Goal: Transaction & Acquisition: Purchase product/service

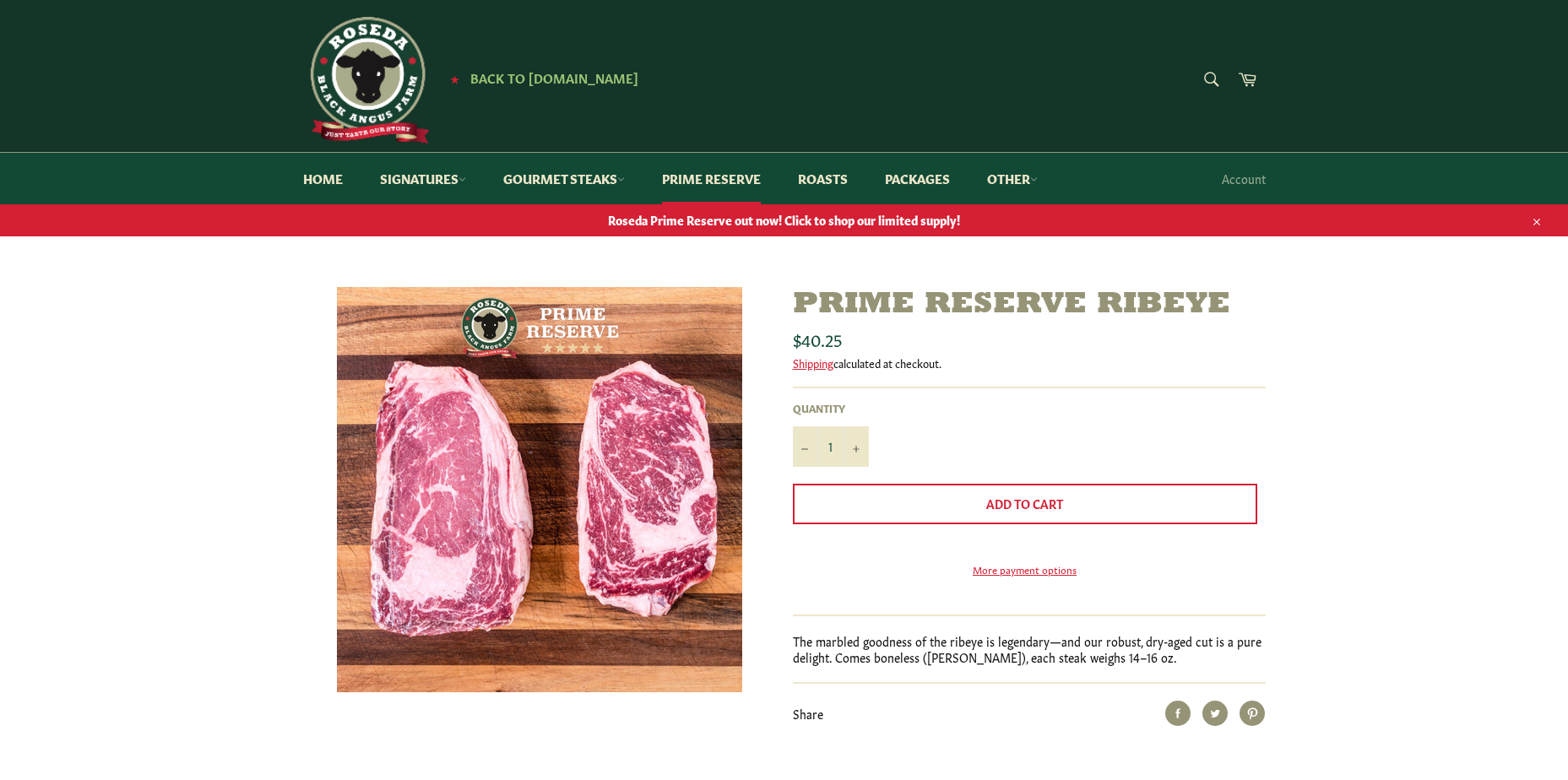
click at [895, 223] on span "Roseda Prime Reserve out now! Click to shop our limited supply!" at bounding box center [784, 220] width 1568 height 16
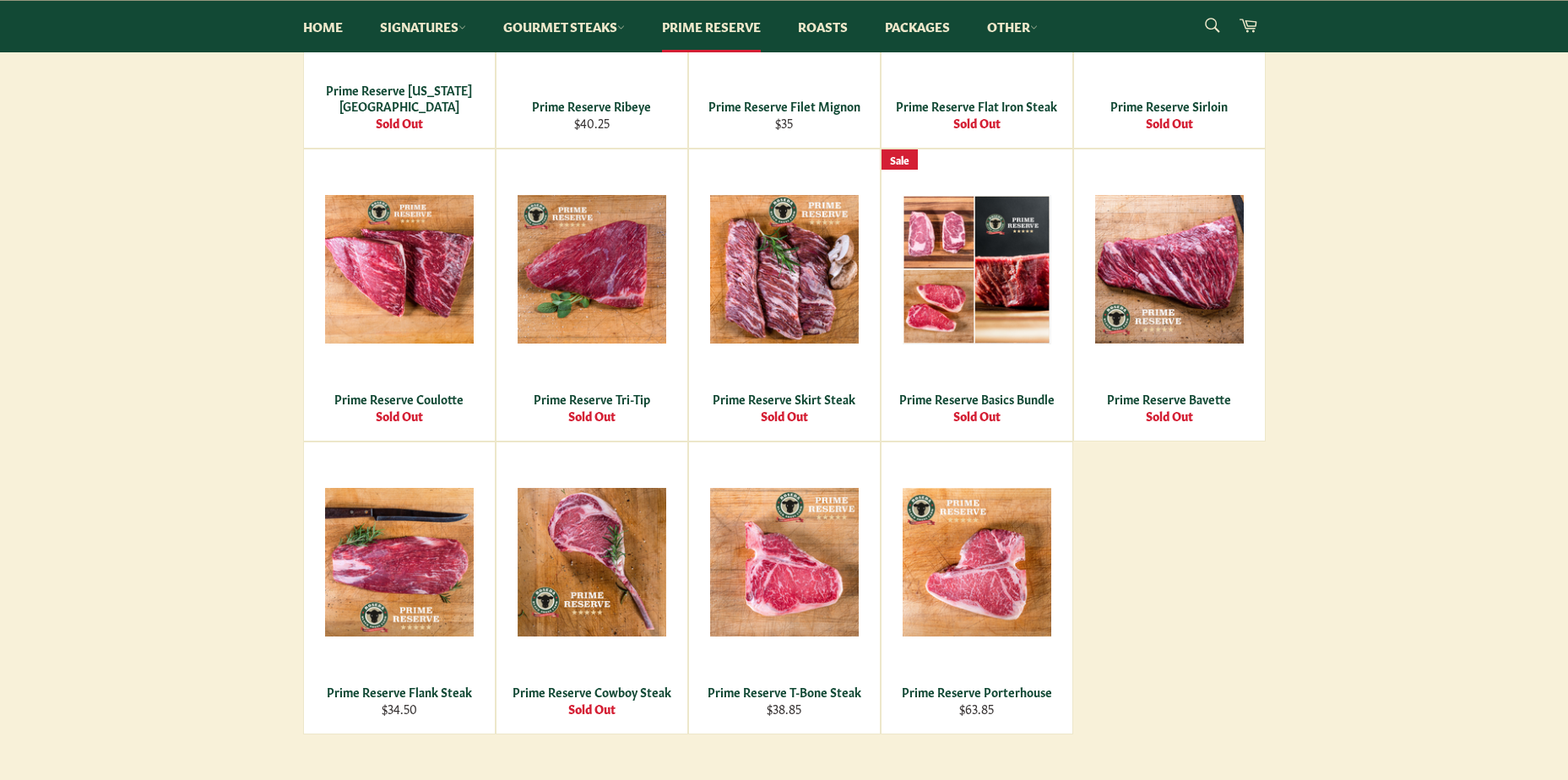
scroll to position [675, 0]
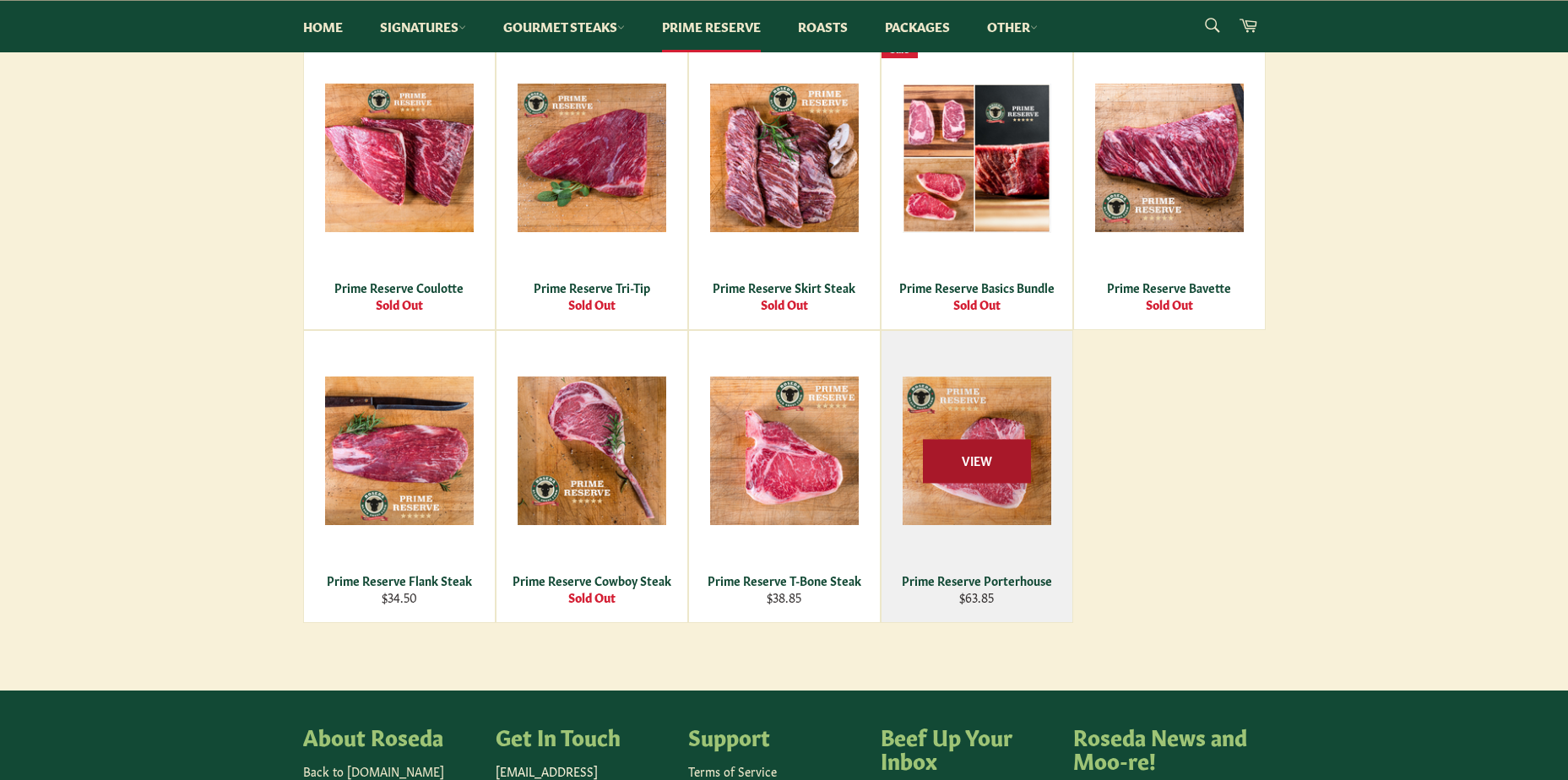
click at [1002, 469] on span "View" at bounding box center [978, 461] width 108 height 43
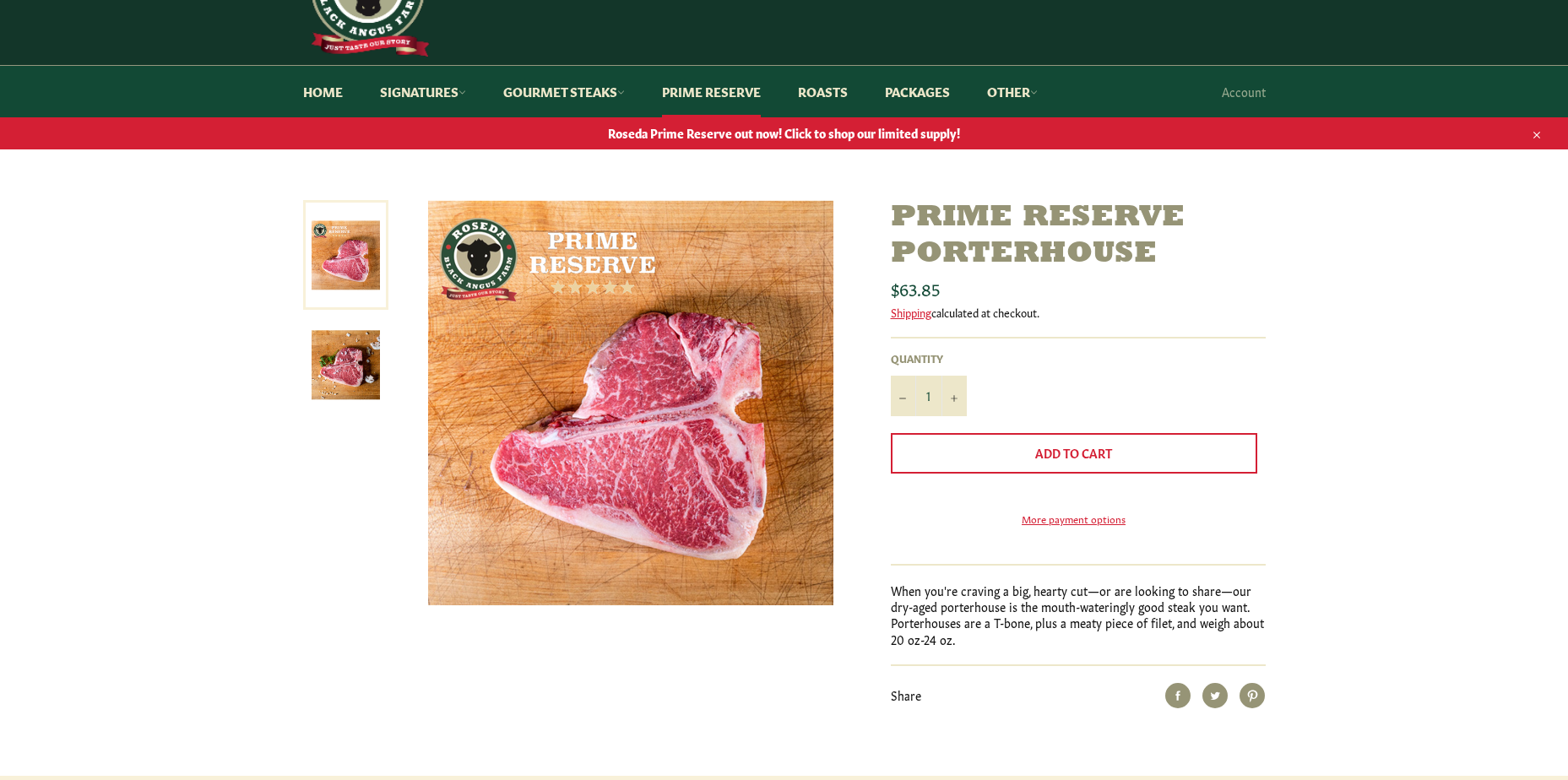
scroll to position [169, 0]
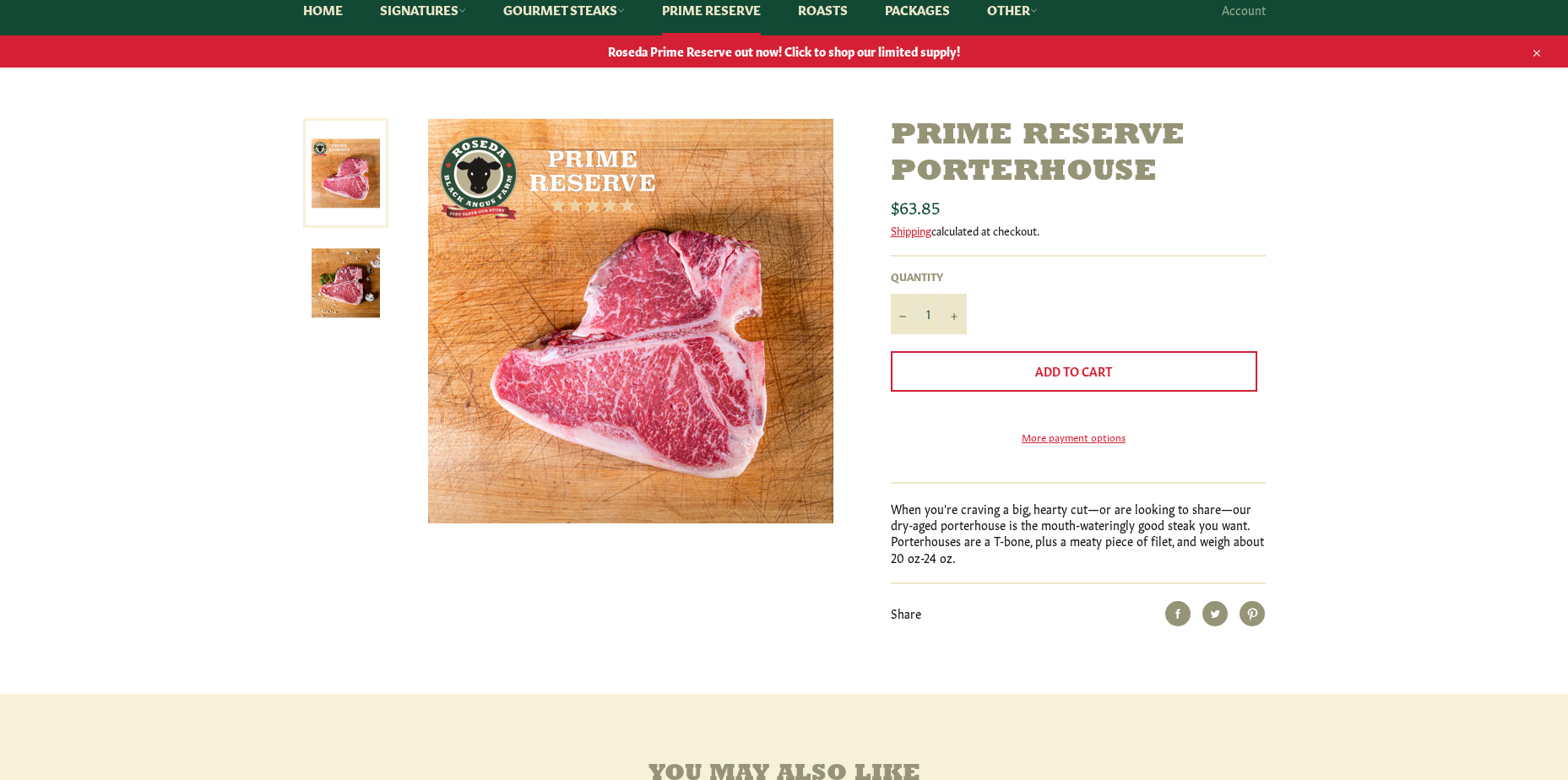
click at [339, 286] on img at bounding box center [346, 283] width 69 height 69
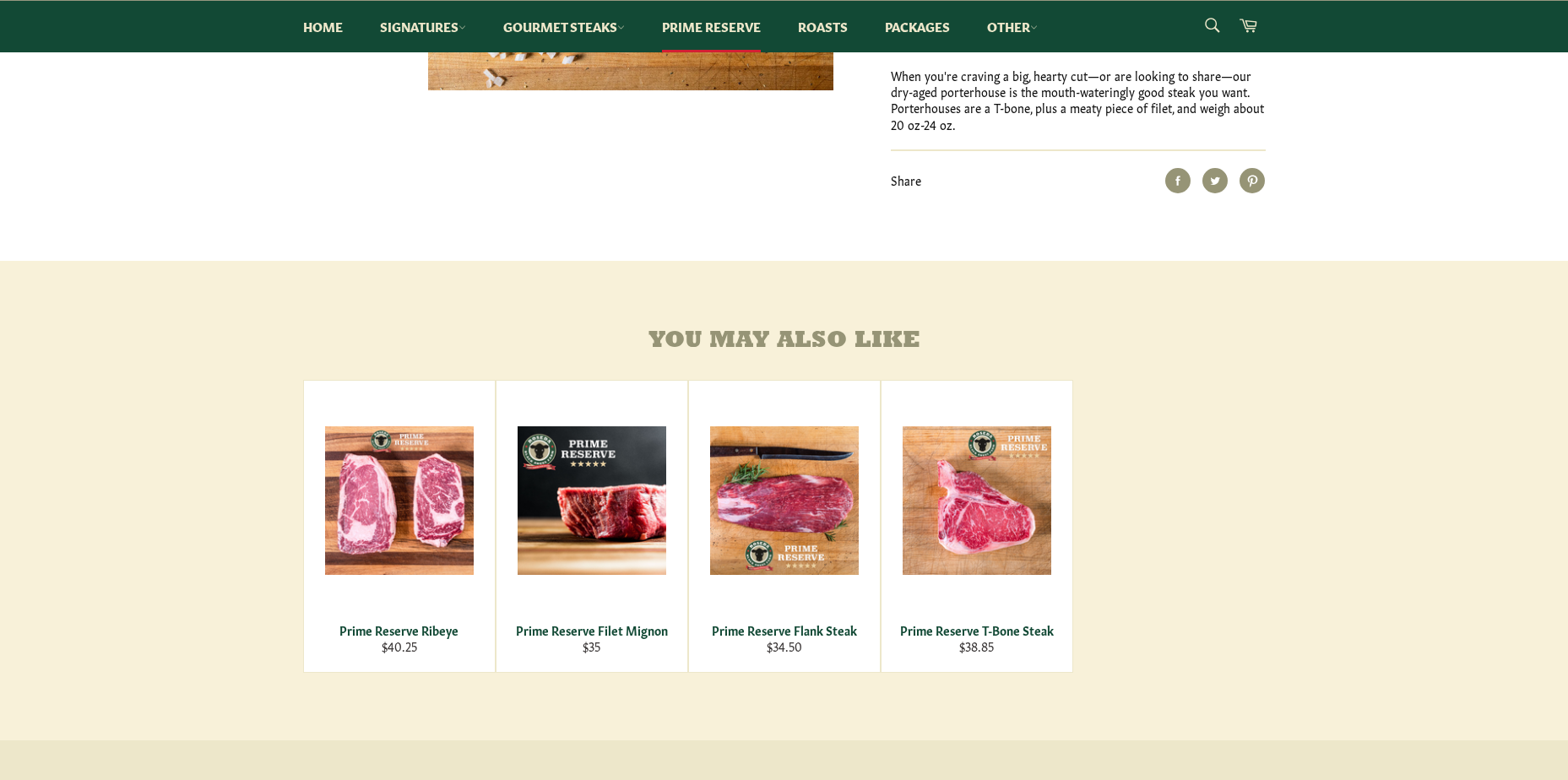
scroll to position [675, 0]
